Goal: Information Seeking & Learning: Find specific fact

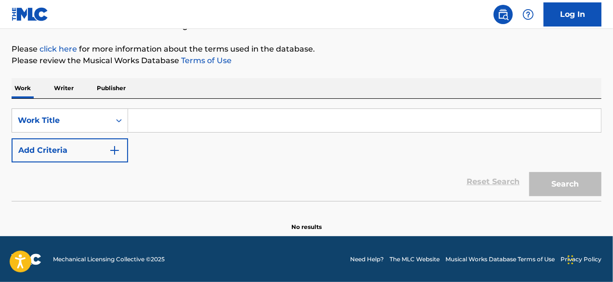
click at [51, 142] on button "Add Criteria" at bounding box center [70, 150] width 116 height 24
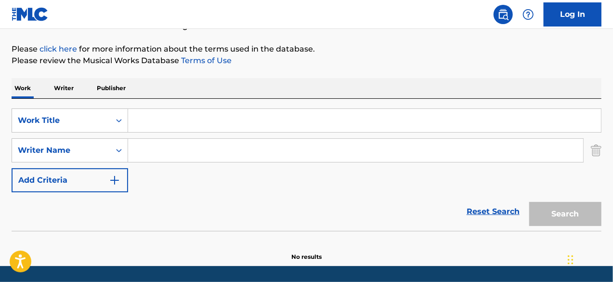
click at [185, 147] on input "Search Form" at bounding box center [355, 150] width 455 height 23
click at [243, 149] on input "Search Form" at bounding box center [355, 150] width 455 height 23
paste input "438 Tok"
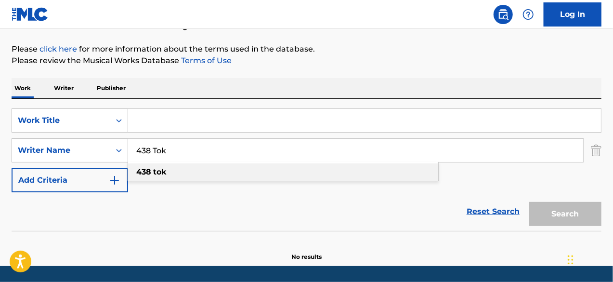
click at [187, 179] on div "438 tok" at bounding box center [283, 171] width 310 height 17
type input "438 tok"
click at [205, 174] on div "438 tok" at bounding box center [283, 171] width 310 height 17
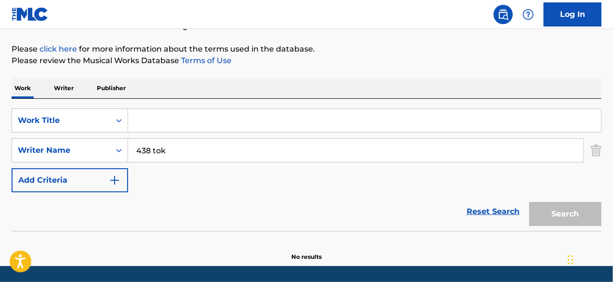
click at [236, 119] on input "Search Form" at bounding box center [364, 120] width 473 height 23
paste input "Hockey Puck"
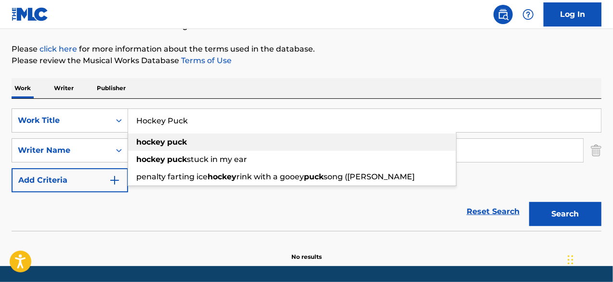
type input "Hockey Puck"
click at [220, 146] on div "hockey puck" at bounding box center [292, 141] width 328 height 17
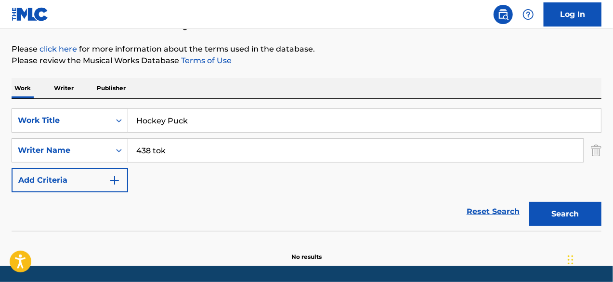
click at [553, 220] on button "Search" at bounding box center [565, 214] width 72 height 24
click at [306, 145] on input "438 tok" at bounding box center [355, 150] width 455 height 23
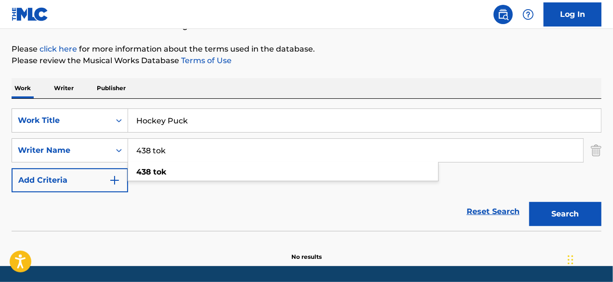
click at [306, 145] on input "438 tok" at bounding box center [355, 150] width 455 height 23
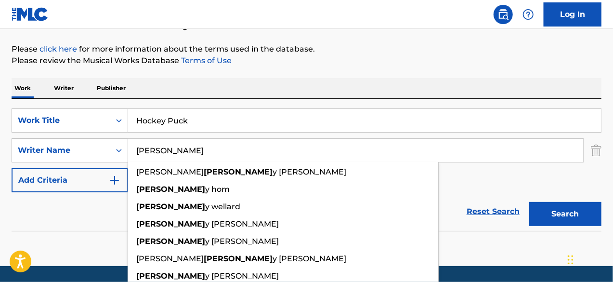
click at [171, 156] on input "[PERSON_NAME]" at bounding box center [355, 150] width 455 height 23
paste input "[PERSON_NAME]"
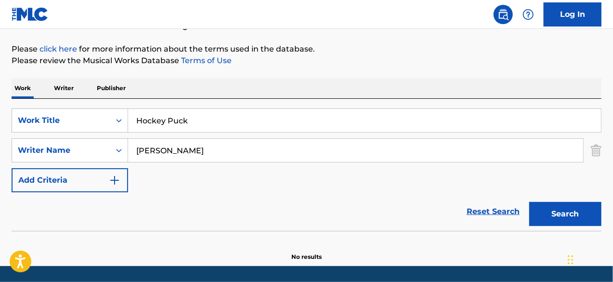
click at [274, 153] on input "[PERSON_NAME]" at bounding box center [355, 150] width 455 height 23
type input "[PERSON_NAME]"
click at [547, 205] on button "Search" at bounding box center [565, 214] width 72 height 24
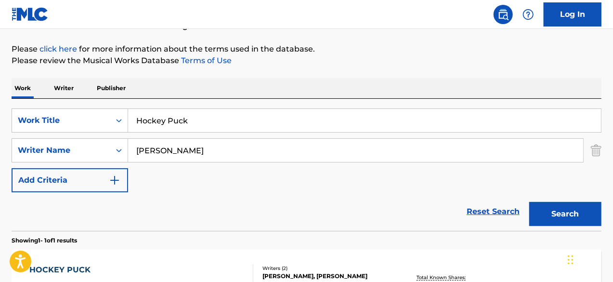
scroll to position [242, 0]
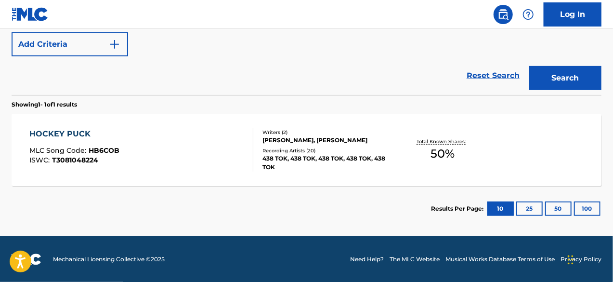
click at [189, 137] on div "HOCKEY PUCK MLC Song Code : HB6COB ISWC : T3081048224" at bounding box center [141, 149] width 224 height 43
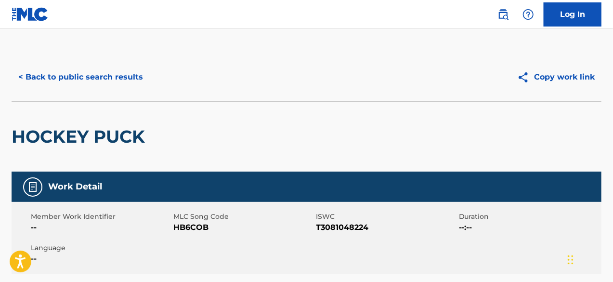
click at [25, 77] on button "< Back to public search results" at bounding box center [81, 77] width 138 height 24
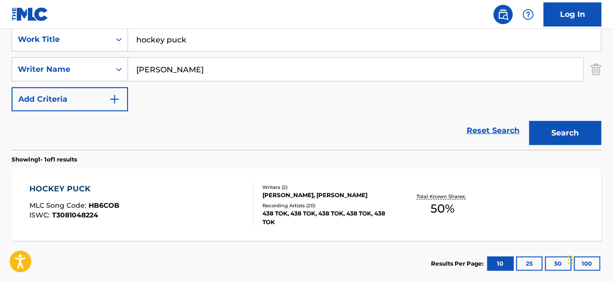
click at [285, 64] on input "[PERSON_NAME]" at bounding box center [355, 69] width 455 height 23
paste input "[PERSON_NAME]"
type input "[PERSON_NAME]"
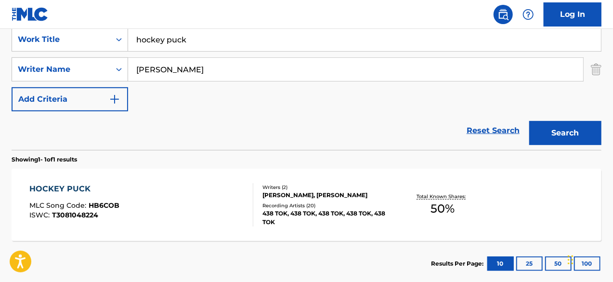
click at [202, 45] on input "hockey puck" at bounding box center [364, 39] width 473 height 23
paste input "DMVP (feat. Sherriflazone)"
type input "DMVP"
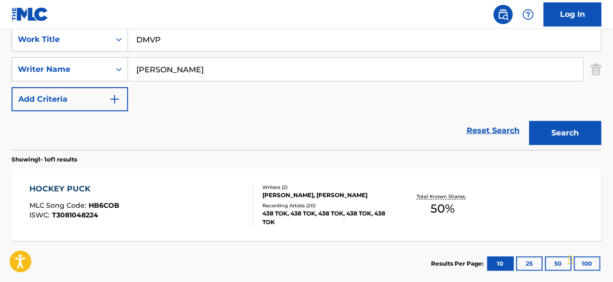
click at [200, 68] on input "[PERSON_NAME]" at bounding box center [355, 69] width 455 height 23
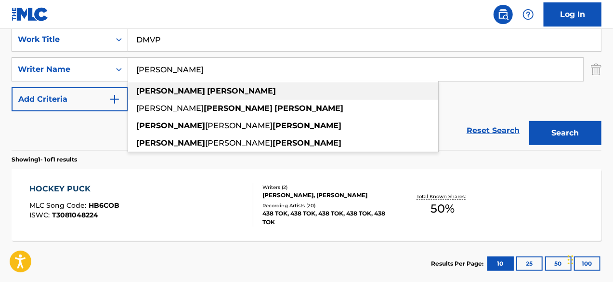
click at [189, 98] on div "[PERSON_NAME]" at bounding box center [283, 90] width 310 height 17
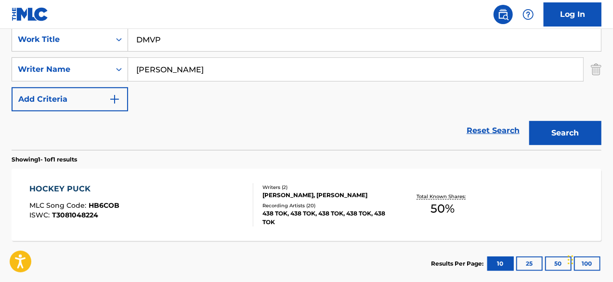
click at [188, 44] on input "DMVP" at bounding box center [364, 39] width 473 height 23
click at [586, 129] on button "Search" at bounding box center [565, 133] width 72 height 24
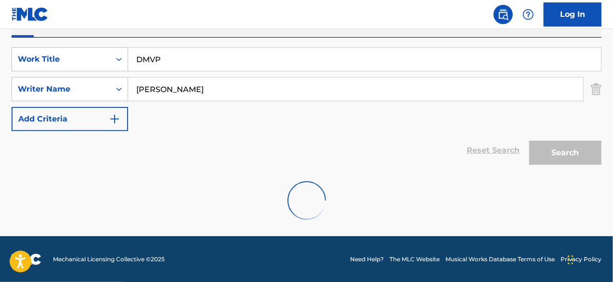
scroll to position [136, 0]
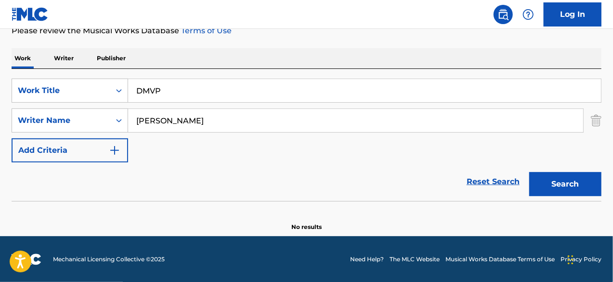
click at [241, 118] on input "[PERSON_NAME]" at bounding box center [355, 120] width 455 height 23
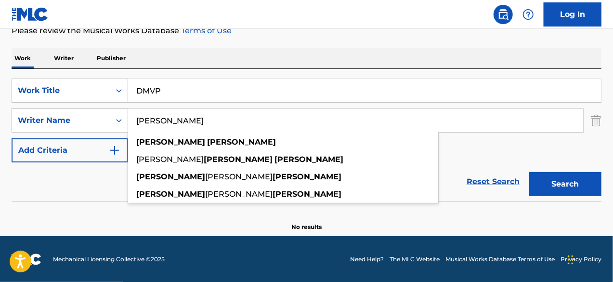
click at [241, 118] on input "[PERSON_NAME]" at bounding box center [355, 120] width 455 height 23
paste input "[PERSON_NAME]"
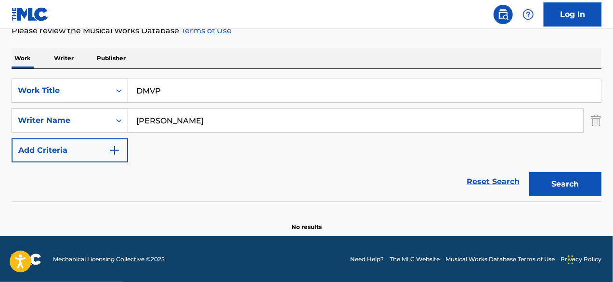
click at [550, 177] on button "Search" at bounding box center [565, 184] width 72 height 24
click at [241, 122] on input "[PERSON_NAME]" at bounding box center [355, 120] width 455 height 23
paste input "LEVELSANTANA"
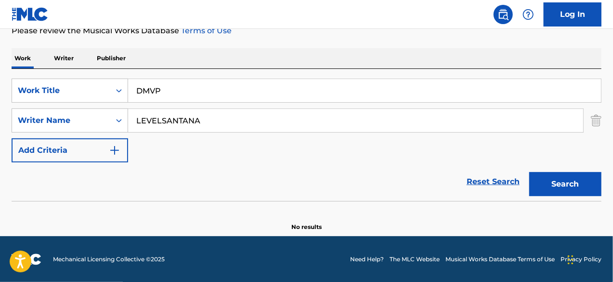
type input "LEVELSANTANA"
click at [218, 88] on input "DMVP" at bounding box center [364, 90] width 473 height 23
paste input "TERMINAL2"
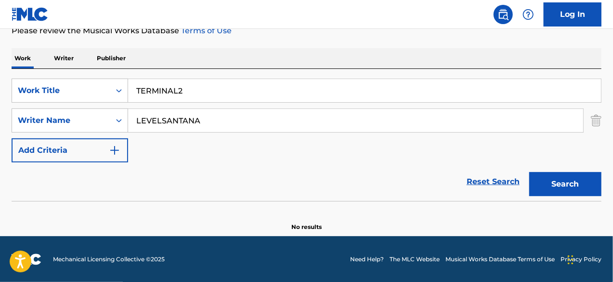
type input "TERMINAL2"
click at [543, 178] on button "Search" at bounding box center [565, 184] width 72 height 24
click at [267, 126] on input "LEVELSANTANA" at bounding box center [355, 120] width 455 height 23
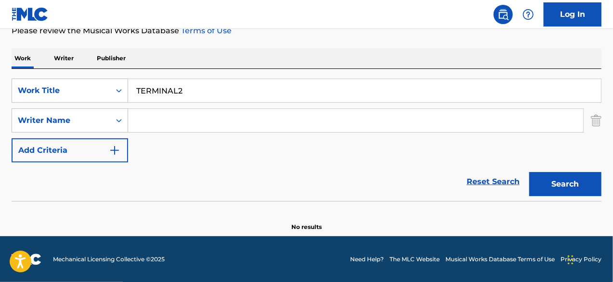
drag, startPoint x: 267, startPoint y: 126, endPoint x: 220, endPoint y: 113, distance: 48.3
click at [220, 113] on input "Search Form" at bounding box center [355, 120] width 455 height 23
paste input "[PERSON_NAME]"
click at [565, 183] on button "Search" at bounding box center [565, 184] width 72 height 24
click at [244, 120] on input "[PERSON_NAME]" at bounding box center [355, 120] width 455 height 23
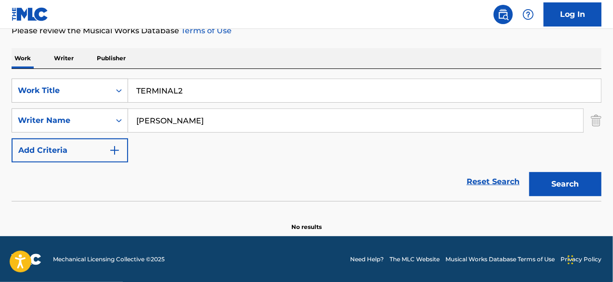
click at [244, 120] on input "[PERSON_NAME]" at bounding box center [355, 120] width 455 height 23
paste input "[PERSON_NAME]"
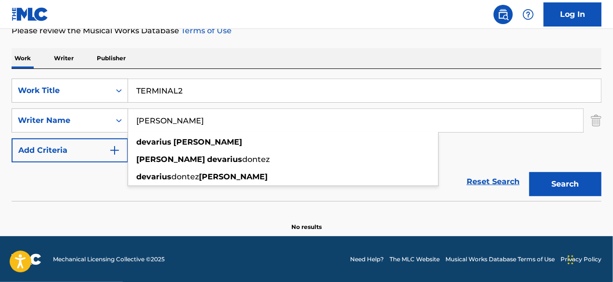
type input "[PERSON_NAME]"
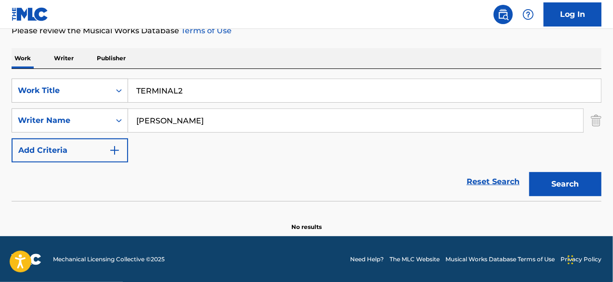
click at [251, 83] on input "TERMINAL2" at bounding box center [364, 90] width 473 height 23
paste input "Fell Off"
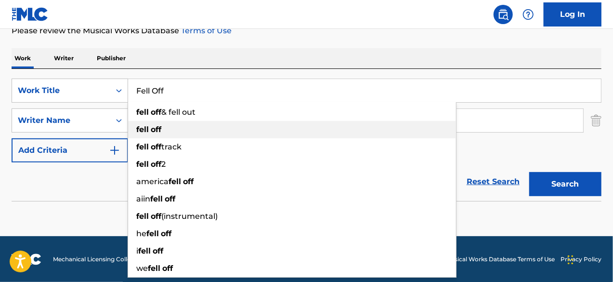
click at [246, 130] on div "fell off" at bounding box center [292, 129] width 328 height 17
type input "fell off"
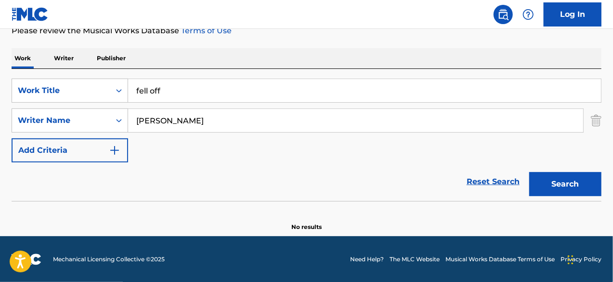
click at [560, 174] on button "Search" at bounding box center [565, 184] width 72 height 24
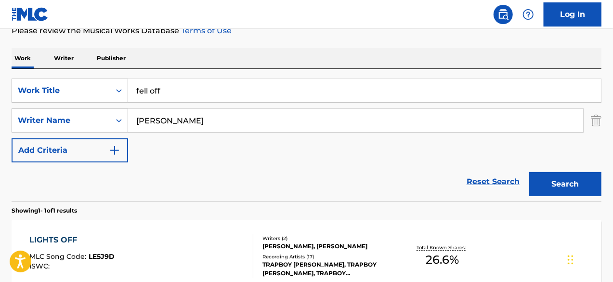
scroll to position [242, 0]
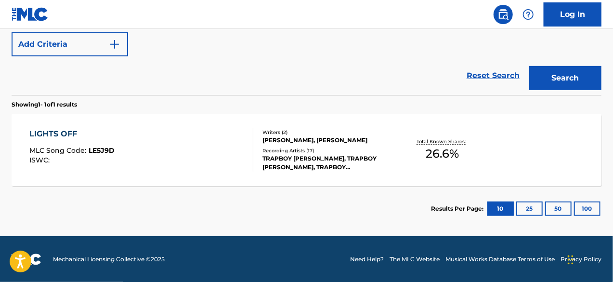
click at [295, 142] on div "[PERSON_NAME], [PERSON_NAME]" at bounding box center [327, 140] width 131 height 9
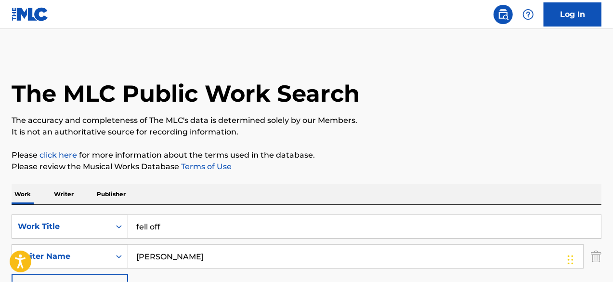
scroll to position [187, 0]
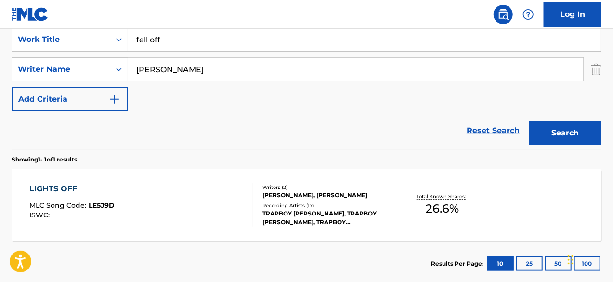
click at [271, 76] on input "[PERSON_NAME]" at bounding box center [355, 69] width 455 height 23
paste input "[PERSON_NAME]"
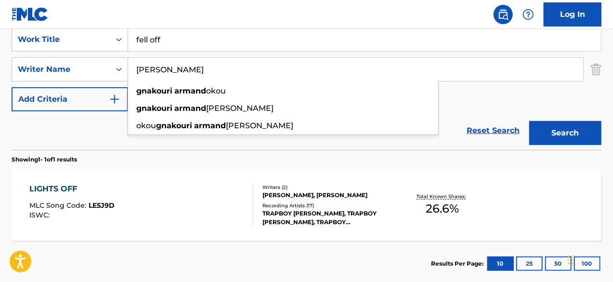
type input "[PERSON_NAME]"
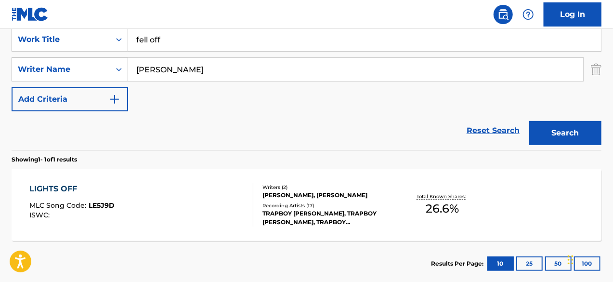
click at [213, 43] on input "fell off" at bounding box center [364, 39] width 473 height 23
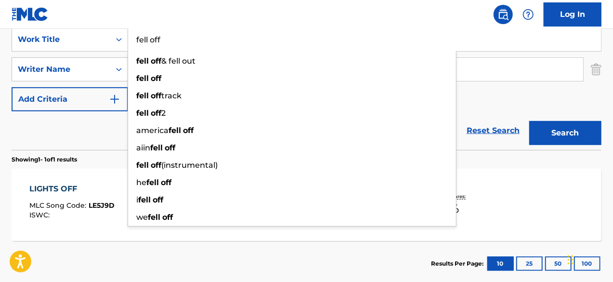
click at [213, 43] on input "fell off" at bounding box center [364, 39] width 473 height 23
paste input "Réussite"
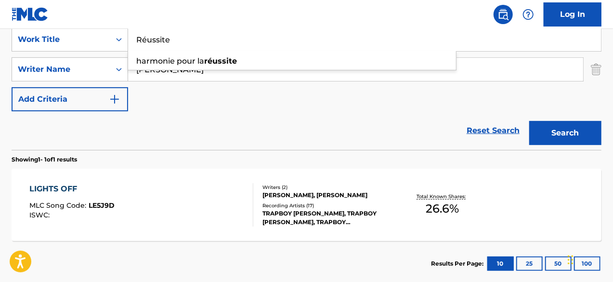
type input "Réussite"
click at [380, 156] on section "Showing 1 - 1 of 1 results" at bounding box center [307, 157] width 590 height 14
click at [542, 138] on button "Search" at bounding box center [565, 133] width 72 height 24
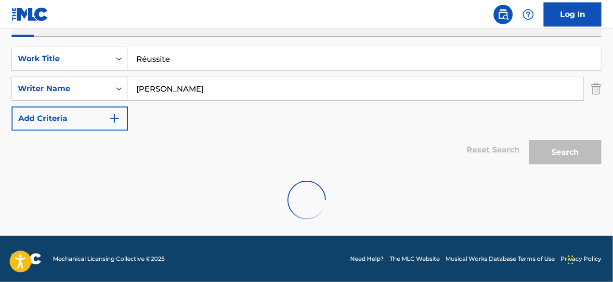
scroll to position [167, 0]
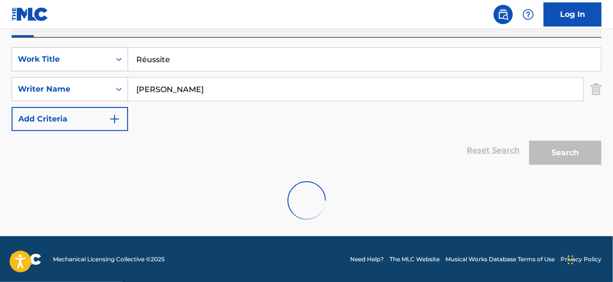
click at [316, 89] on input "[PERSON_NAME]" at bounding box center [355, 88] width 455 height 23
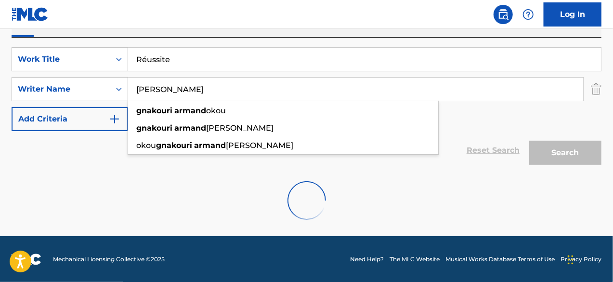
click at [316, 89] on input "[PERSON_NAME]" at bounding box center [355, 88] width 455 height 23
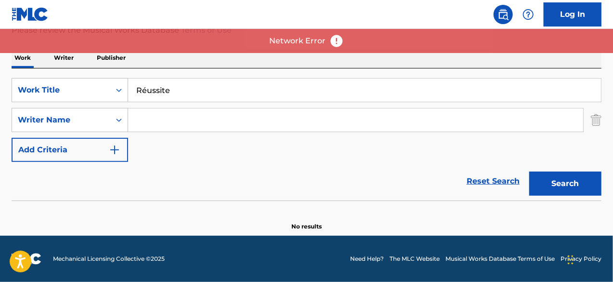
scroll to position [136, 0]
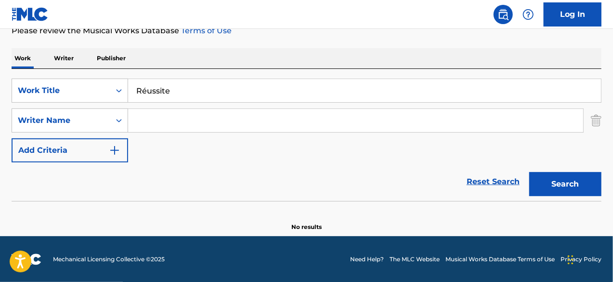
paste input "[PERSON_NAME]"
type input "[PERSON_NAME]"
click at [565, 188] on button "Search" at bounding box center [565, 184] width 72 height 24
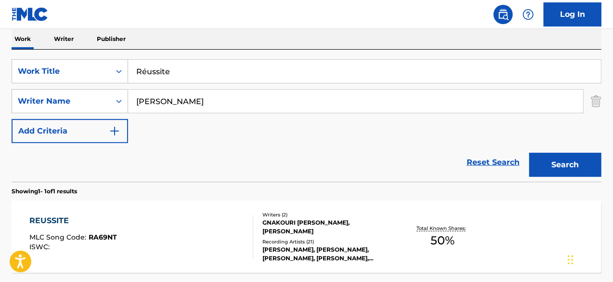
scroll to position [213, 0]
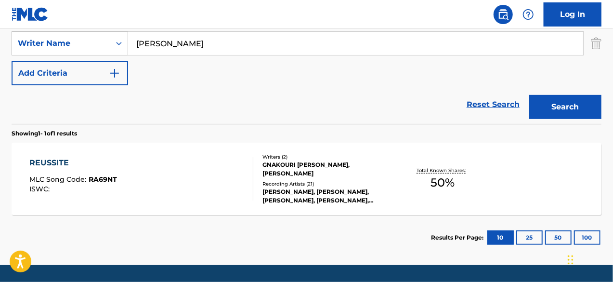
click at [168, 153] on div "REUSSITE MLC Song Code : RA69NT ISWC : Writers ( 2 ) [PERSON_NAME], [PERSON_NAM…" at bounding box center [307, 178] width 590 height 72
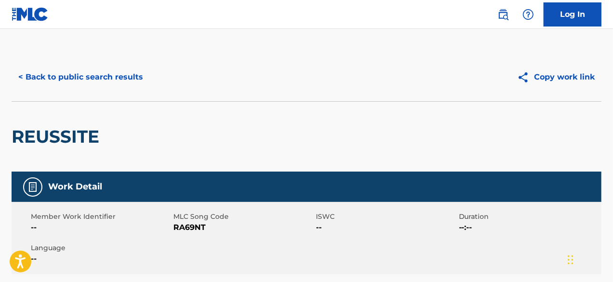
click at [108, 72] on button "< Back to public search results" at bounding box center [81, 77] width 138 height 24
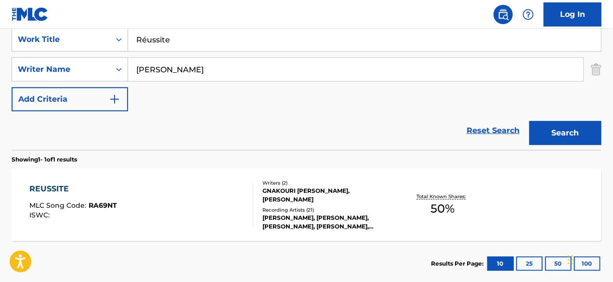
click at [243, 76] on input "[PERSON_NAME]" at bounding box center [355, 69] width 455 height 23
paste input "Chidozie Godsfavour Ugochinyere"
type input "Chidozie Godsfavour Ugochinyere"
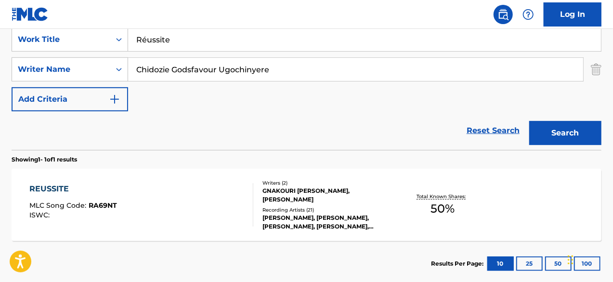
click at [326, 34] on input "Réussite" at bounding box center [364, 39] width 473 height 23
paste input "00h"
click at [326, 34] on input "Réussite" at bounding box center [364, 39] width 473 height 23
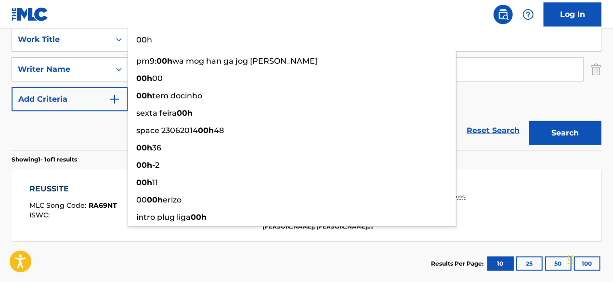
type input "00h"
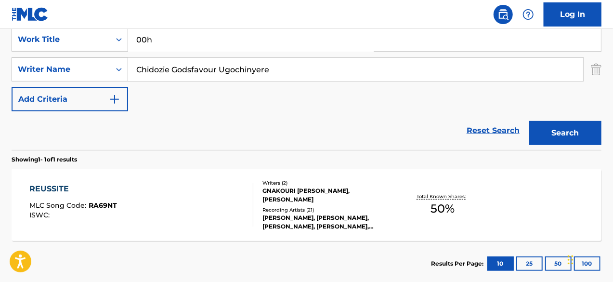
click at [509, 179] on div "REUSSITE MLC Song Code : RA69NT ISWC : Writers ( 2 ) [PERSON_NAME], [PERSON_NAM…" at bounding box center [307, 204] width 590 height 72
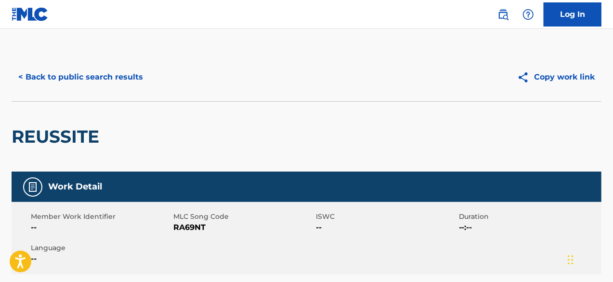
click at [115, 75] on button "< Back to public search results" at bounding box center [81, 77] width 138 height 24
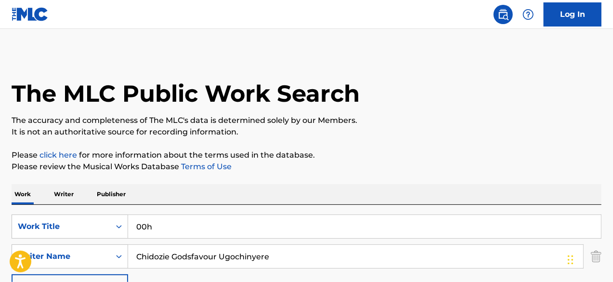
scroll to position [187, 0]
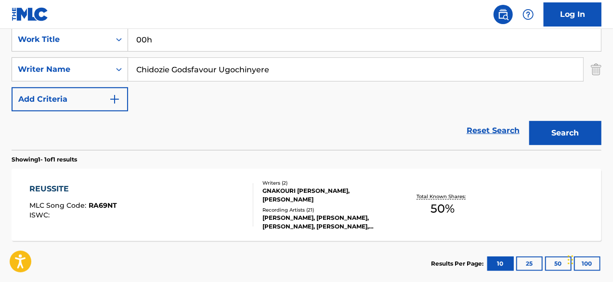
click at [547, 127] on button "Search" at bounding box center [565, 133] width 72 height 24
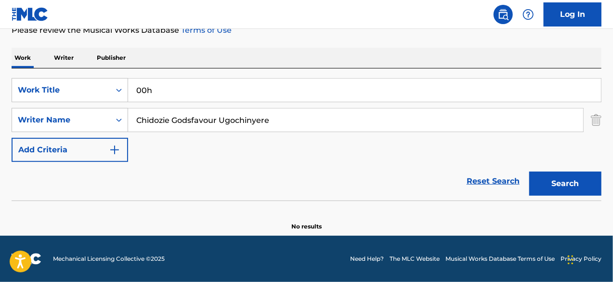
scroll to position [136, 0]
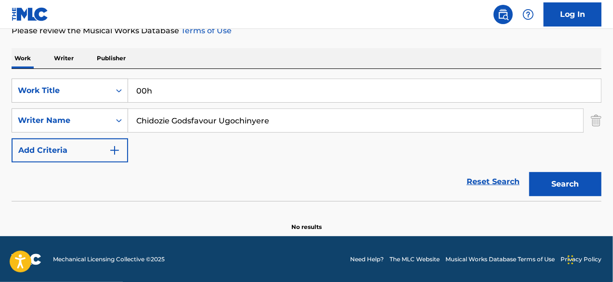
click at [327, 123] on input "Chidozie Godsfavour Ugochinyere" at bounding box center [355, 120] width 455 height 23
paste input "[PERSON_NAME]"
click at [583, 182] on button "Search" at bounding box center [565, 184] width 72 height 24
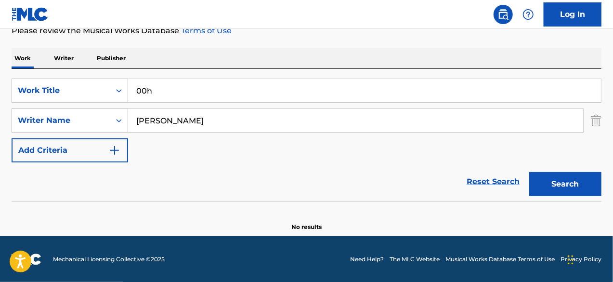
click at [239, 127] on input "[PERSON_NAME]" at bounding box center [355, 120] width 455 height 23
paste input "[PERSON_NAME]"
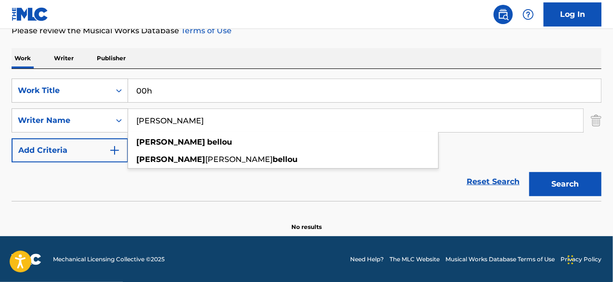
type input "[PERSON_NAME]"
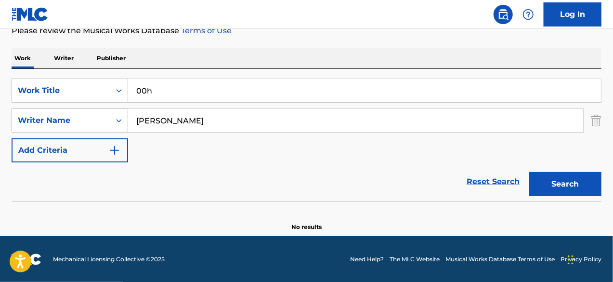
click at [278, 84] on input "00h" at bounding box center [364, 90] width 473 height 23
paste input "Anonymat"
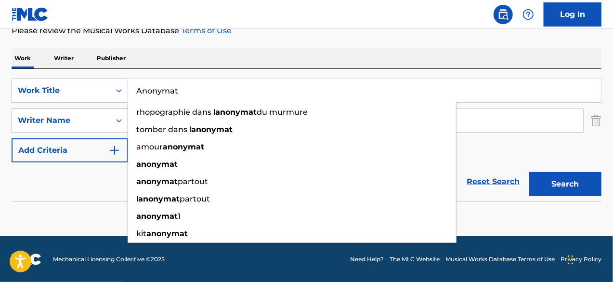
type input "Anonymat"
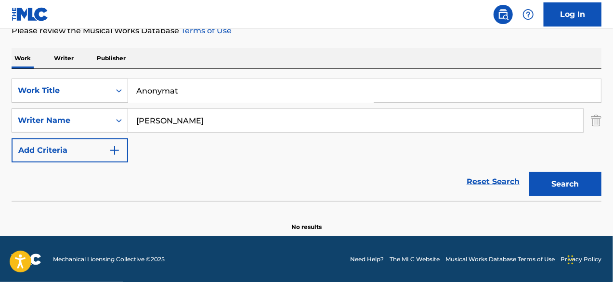
click at [550, 193] on button "Search" at bounding box center [565, 184] width 72 height 24
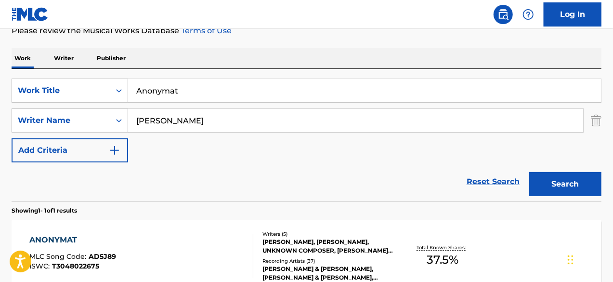
click at [193, 239] on div "ANONYMAT MLC Song Code : AD5J89 ISWC : T3048022675" at bounding box center [141, 255] width 224 height 43
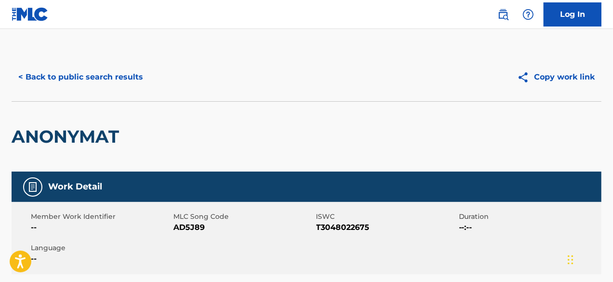
click at [120, 79] on button "< Back to public search results" at bounding box center [81, 77] width 138 height 24
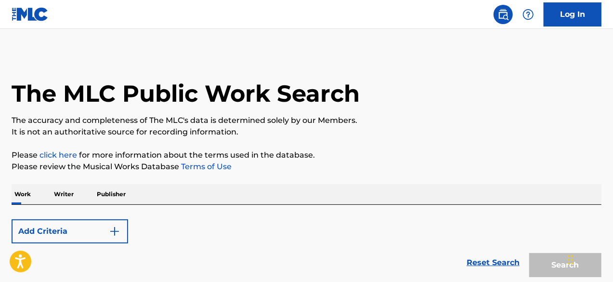
scroll to position [136, 0]
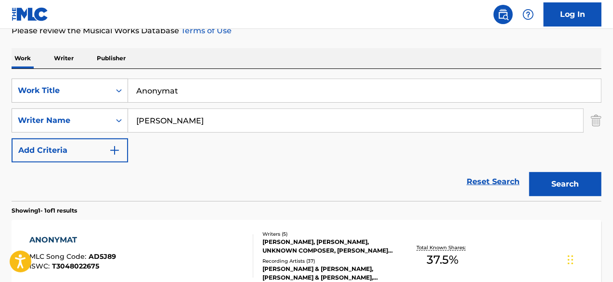
click at [196, 125] on input "[PERSON_NAME]" at bounding box center [355, 120] width 455 height 23
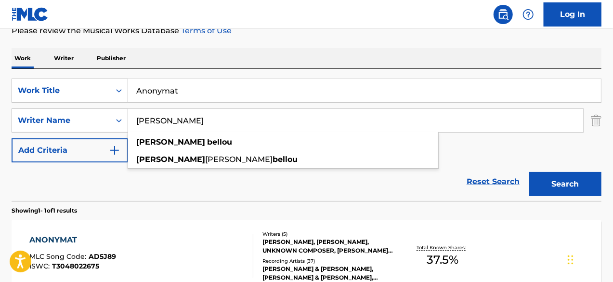
paste input "[PERSON_NAME]"
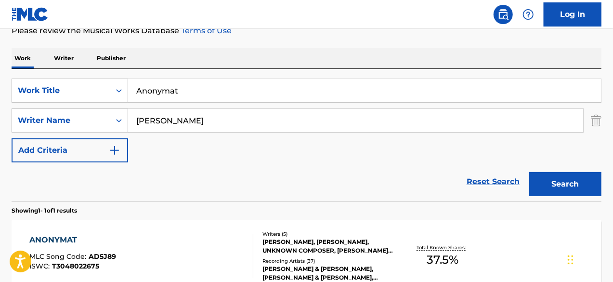
type input "[PERSON_NAME]"
click at [185, 90] on input "Anonymat" at bounding box center [364, 90] width 473 height 23
paste input "slackr"
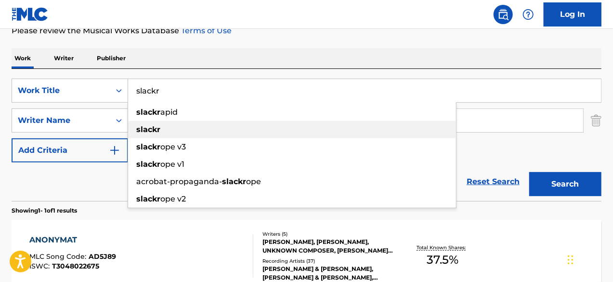
click at [292, 132] on div "slackr" at bounding box center [292, 129] width 328 height 17
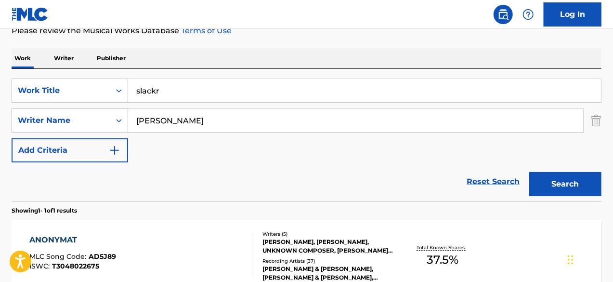
click at [564, 181] on button "Search" at bounding box center [565, 184] width 72 height 24
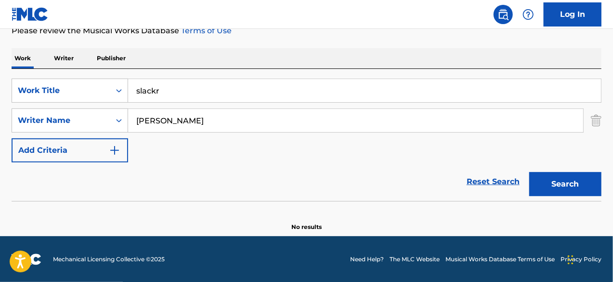
click at [192, 83] on input "slackr" at bounding box center [364, 90] width 473 height 23
paste input "[PERSON_NAME]"
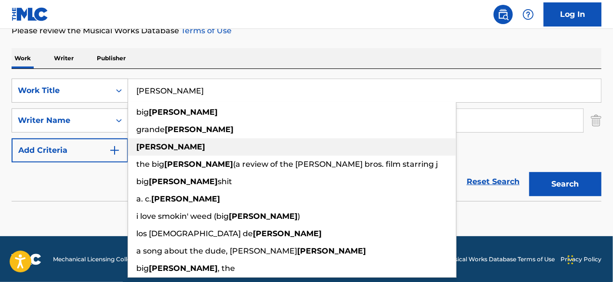
click at [240, 152] on div "[PERSON_NAME]" at bounding box center [292, 146] width 328 height 17
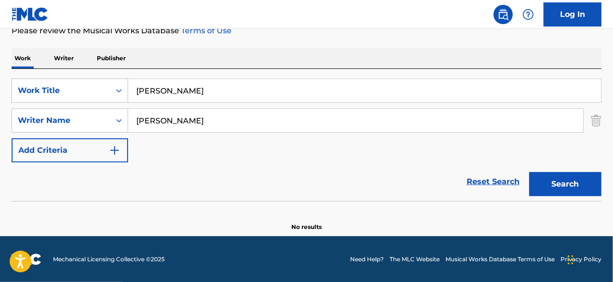
click at [590, 175] on button "Search" at bounding box center [565, 184] width 72 height 24
click at [273, 89] on input "[PERSON_NAME]" at bounding box center [364, 90] width 473 height 23
paste input "Have A Drink"
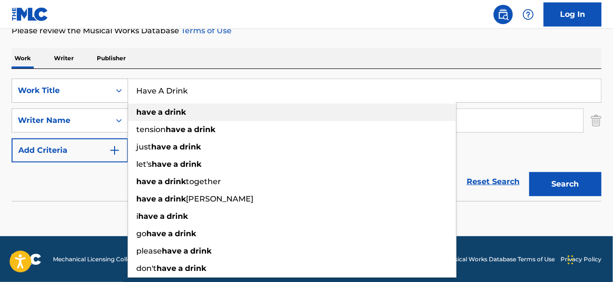
click at [283, 110] on div "have a drink" at bounding box center [292, 111] width 328 height 17
type input "have a drink"
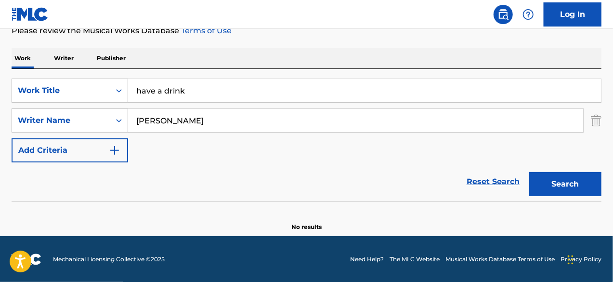
click at [543, 189] on button "Search" at bounding box center [565, 184] width 72 height 24
